Goal: Obtain resource: Download file/media

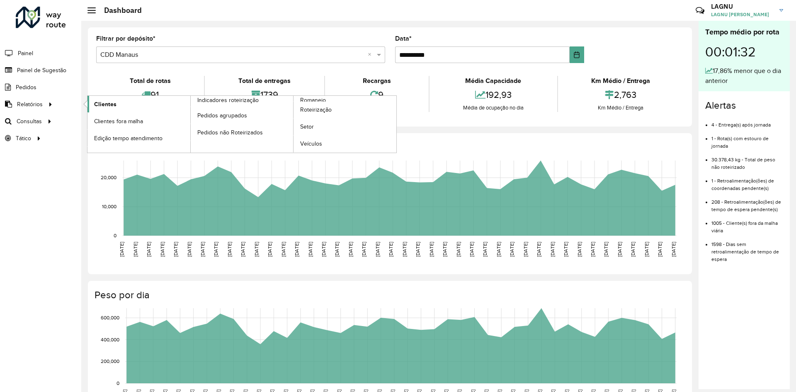
click at [87, 106] on li "Clientes" at bounding box center [138, 104] width 103 height 17
click at [94, 104] on span "Clientes" at bounding box center [105, 104] width 22 height 9
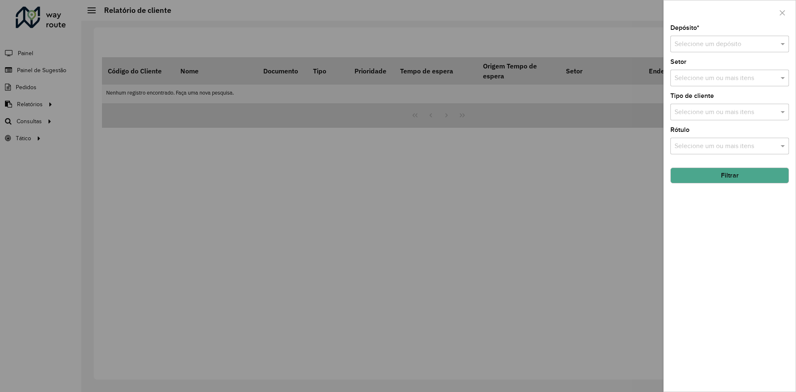
click at [690, 45] on input "text" at bounding box center [721, 44] width 94 height 10
click at [699, 82] on span "CDD Manaus" at bounding box center [693, 81] width 38 height 7
click at [712, 80] on input "text" at bounding box center [725, 78] width 106 height 10
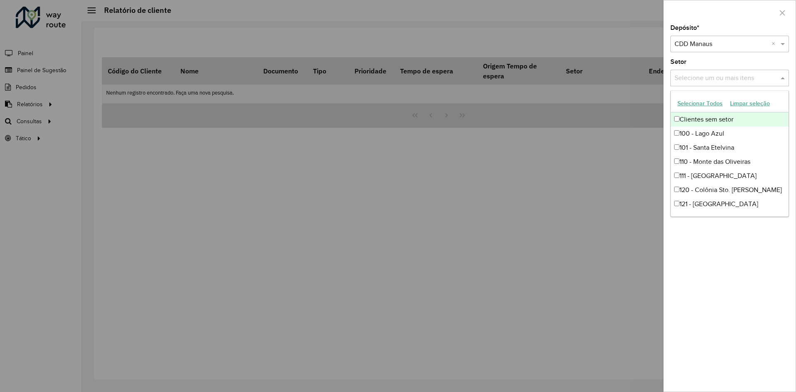
click at [699, 79] on input "text" at bounding box center [725, 78] width 106 height 10
click at [691, 251] on div "Depósito * Selecione um depósito × CDD Manaus × Setor Selecione um ou mais iten…" at bounding box center [729, 208] width 132 height 366
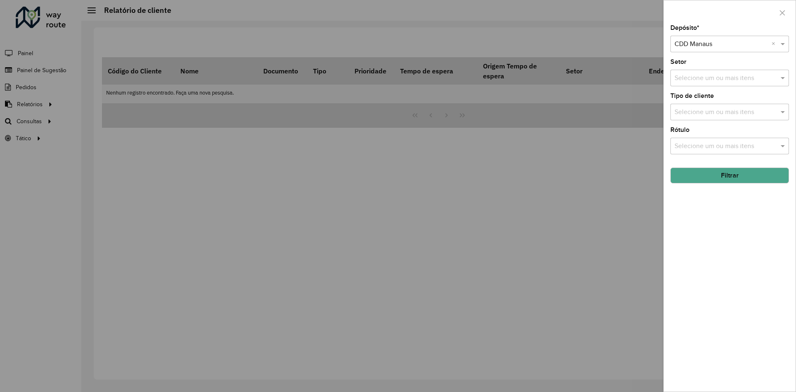
click at [720, 179] on button "Filtrar" at bounding box center [729, 175] width 119 height 16
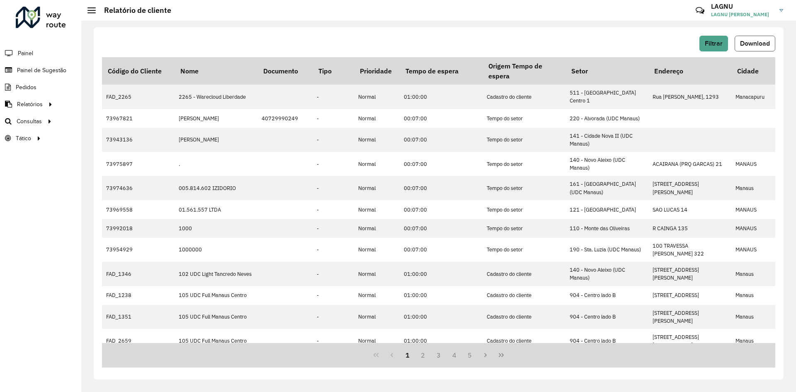
click at [741, 47] on button "Download" at bounding box center [754, 44] width 41 height 16
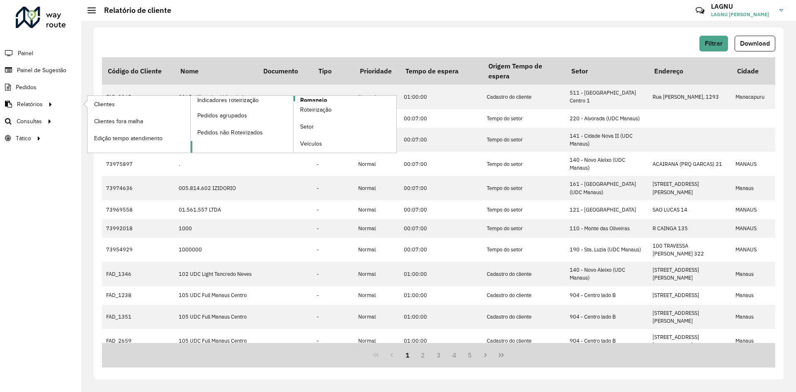
click at [305, 100] on span "Romaneio" at bounding box center [313, 100] width 27 height 9
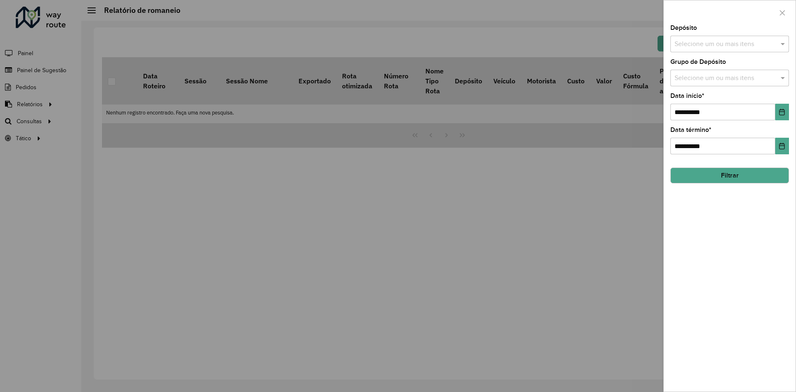
click at [716, 49] on hb-app "**********" at bounding box center [398, 196] width 796 height 392
click at [718, 48] on input "text" at bounding box center [725, 44] width 106 height 10
click at [708, 99] on div "CDD Manaus" at bounding box center [729, 99] width 118 height 14
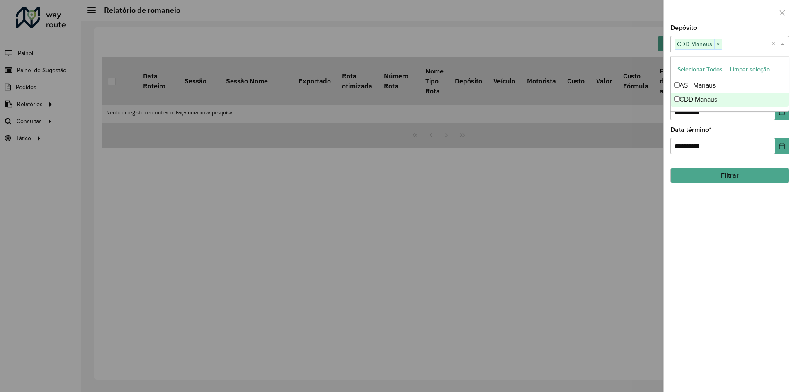
click at [746, 133] on div "**********" at bounding box center [729, 140] width 119 height 27
click at [783, 109] on icon "Choose Date" at bounding box center [781, 112] width 7 height 7
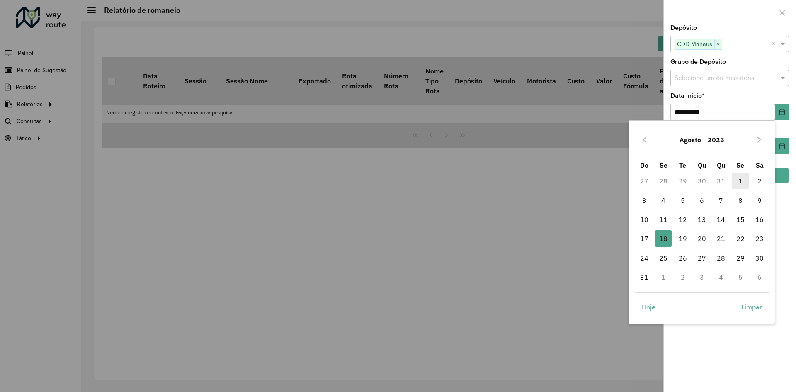
click at [736, 178] on span "1" at bounding box center [740, 180] width 17 height 17
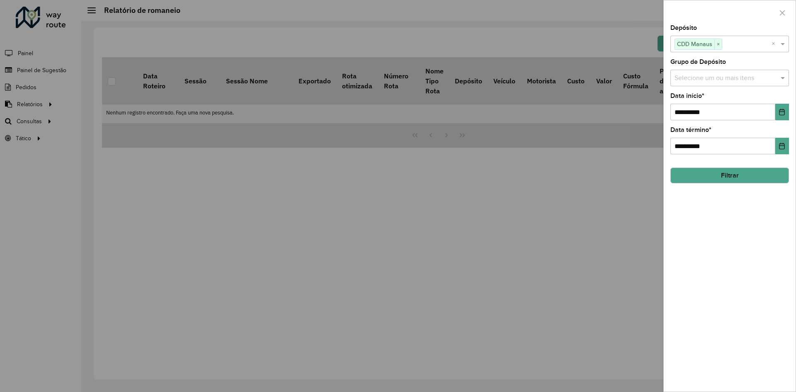
click at [757, 174] on button "Filtrar" at bounding box center [729, 175] width 119 height 16
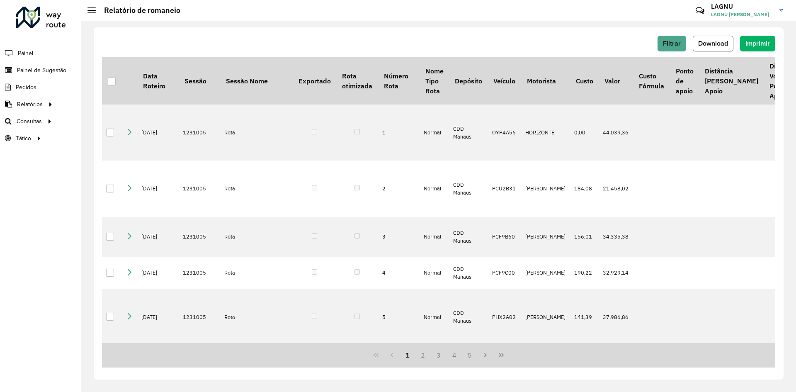
drag, startPoint x: 723, startPoint y: 41, endPoint x: 716, endPoint y: 81, distance: 40.7
click at [723, 41] on span "Download" at bounding box center [713, 43] width 30 height 7
